Goal: Task Accomplishment & Management: Manage account settings

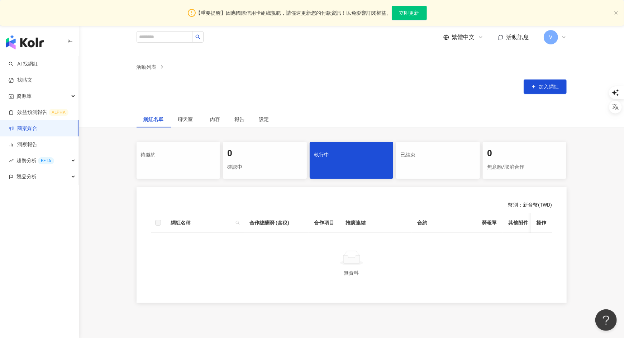
click at [558, 41] on div "V" at bounding box center [555, 37] width 23 height 14
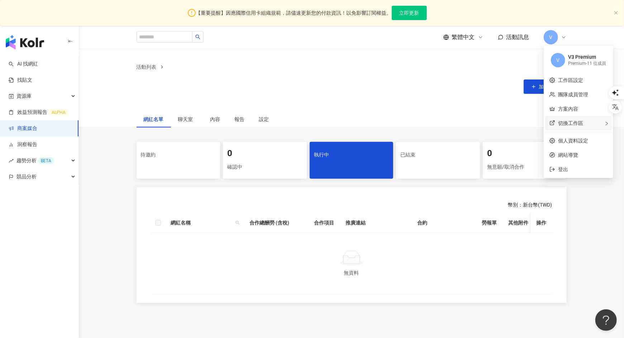
click at [571, 124] on span "切換工作區" at bounding box center [570, 123] width 25 height 6
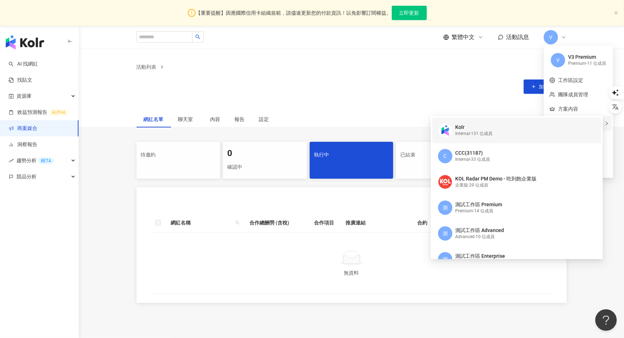
click at [497, 131] on div "Kolr Internal - 131 位成員" at bounding box center [516, 131] width 156 height 26
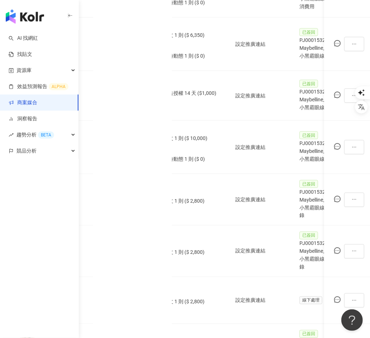
scroll to position [350, 0]
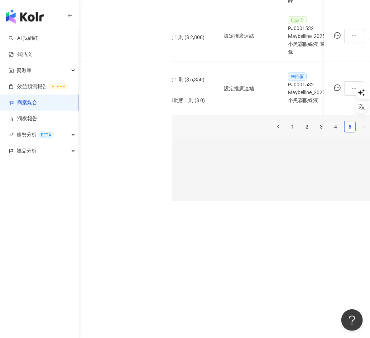
scroll to position [152, 0]
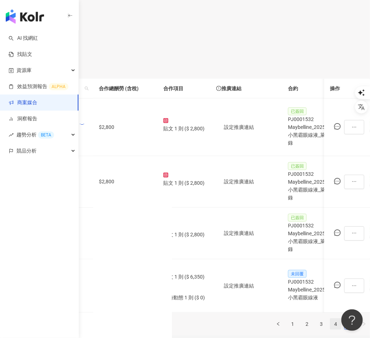
click at [330, 319] on link "4" at bounding box center [335, 324] width 11 height 11
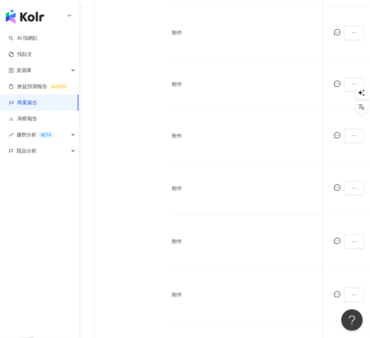
scroll to position [0, 256]
